Goal: Information Seeking & Learning: Learn about a topic

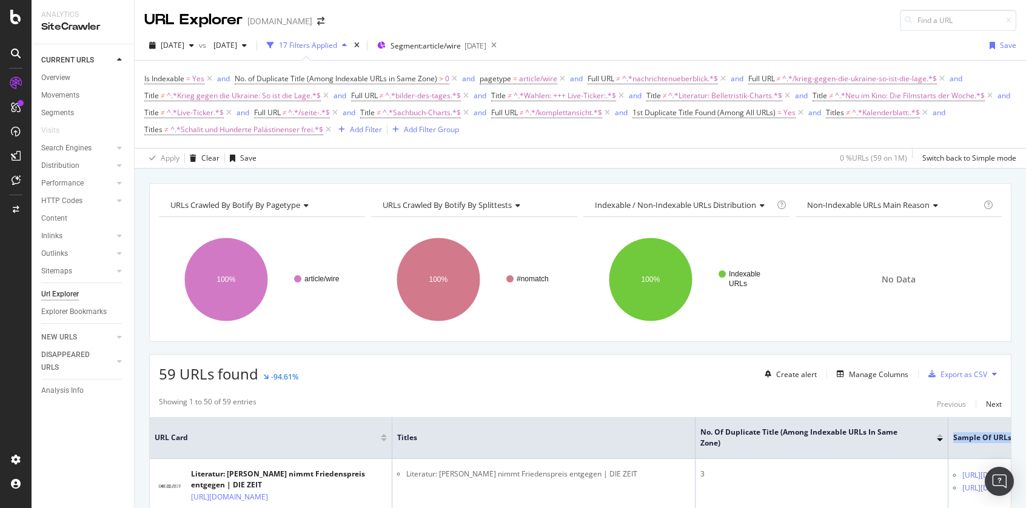
scroll to position [0, 250]
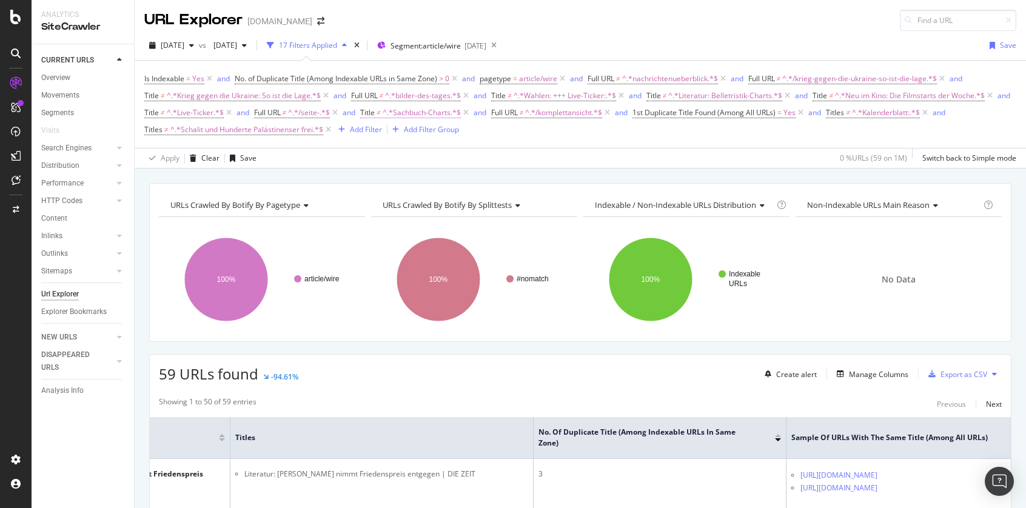
click at [461, 110] on span "^.*Sachbuch-Charts.*$" at bounding box center [422, 112] width 78 height 17
click at [624, 161] on span "Doesn't contain" at bounding box center [602, 160] width 57 height 11
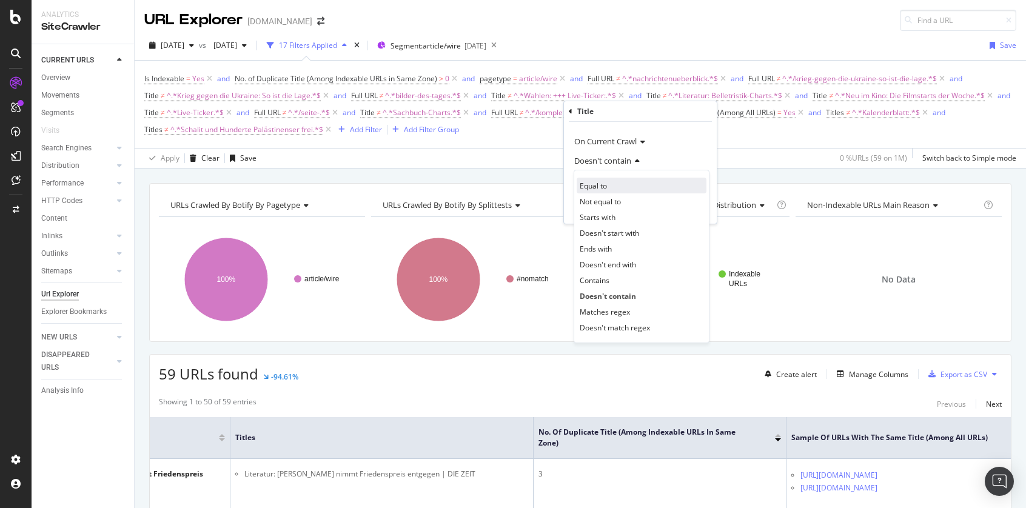
click at [612, 183] on div "Equal to" at bounding box center [642, 186] width 130 height 16
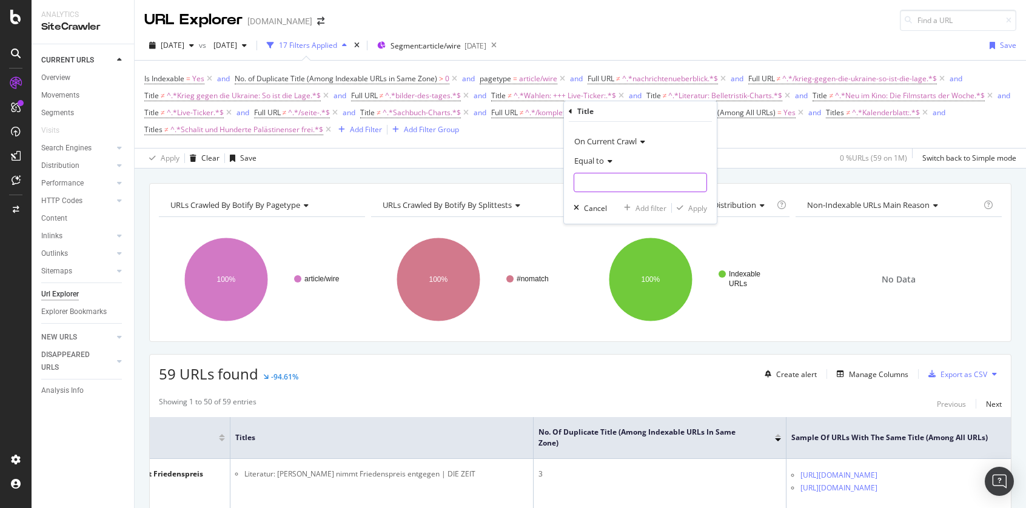
click at [646, 187] on input "text" at bounding box center [640, 182] width 132 height 19
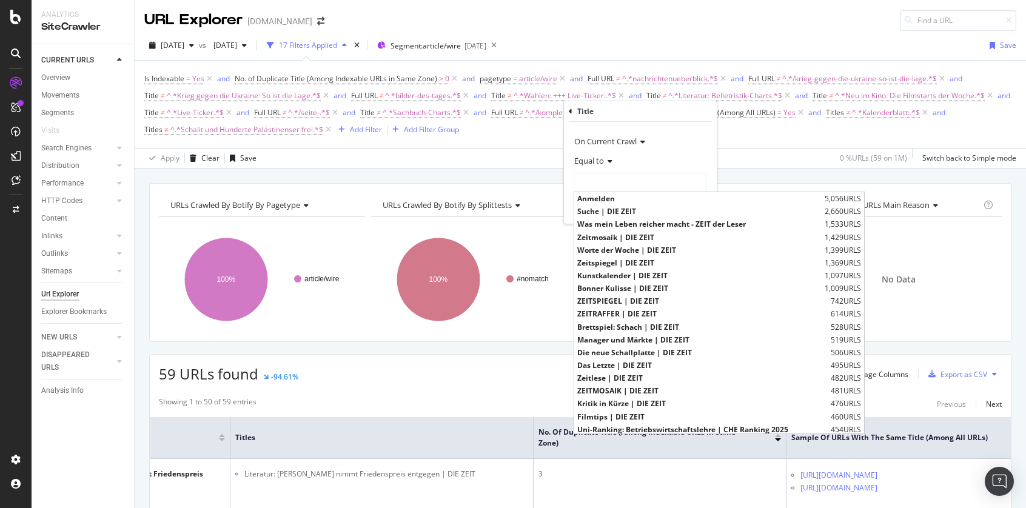
click at [607, 162] on icon at bounding box center [608, 161] width 8 height 7
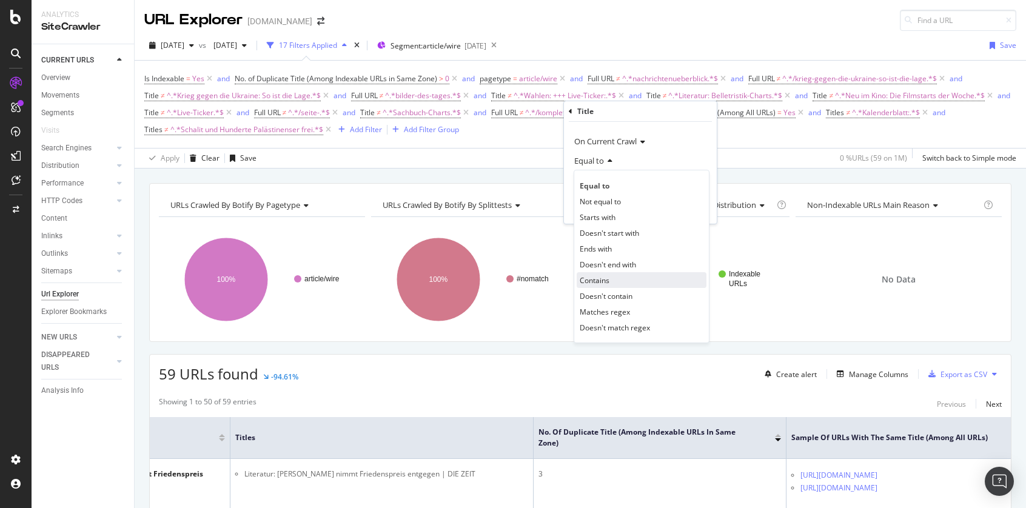
click at [616, 282] on div "Contains" at bounding box center [642, 280] width 130 height 16
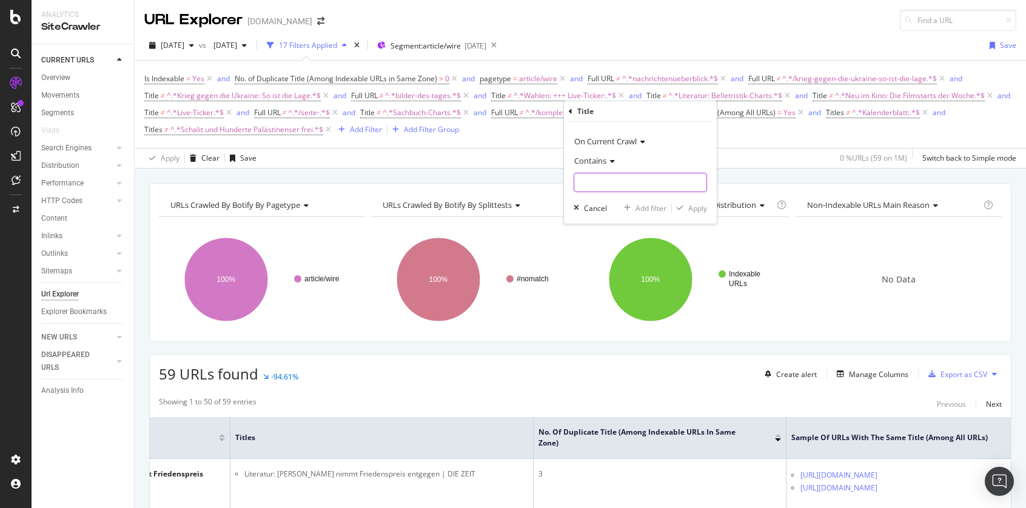
click at [611, 186] on input "text" at bounding box center [640, 182] width 132 height 19
type input "Sachbuch-Charts"
click at [701, 206] on div "Apply" at bounding box center [697, 208] width 19 height 10
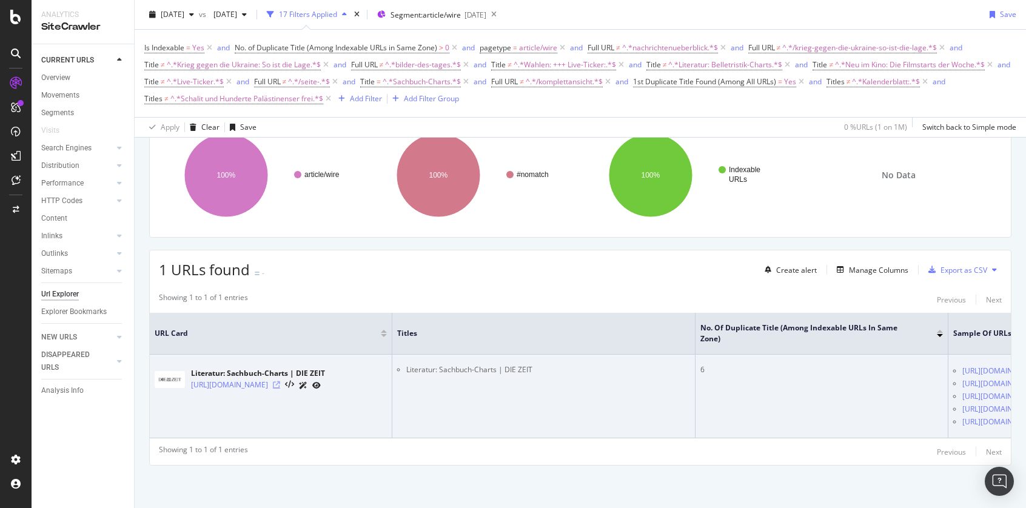
click at [280, 381] on icon at bounding box center [276, 384] width 7 height 7
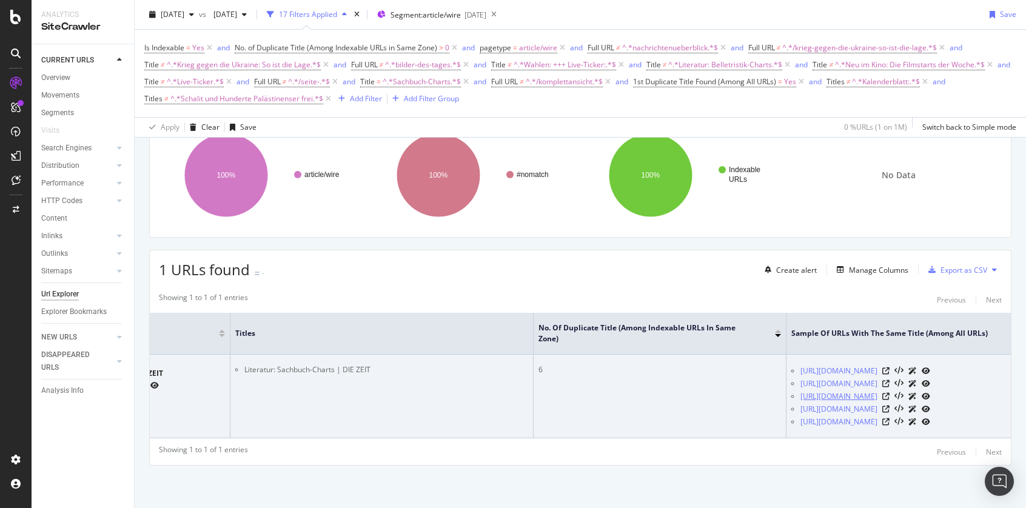
scroll to position [0, 250]
click at [889, 367] on icon at bounding box center [885, 370] width 7 height 7
